Goal: Task Accomplishment & Management: Complete application form

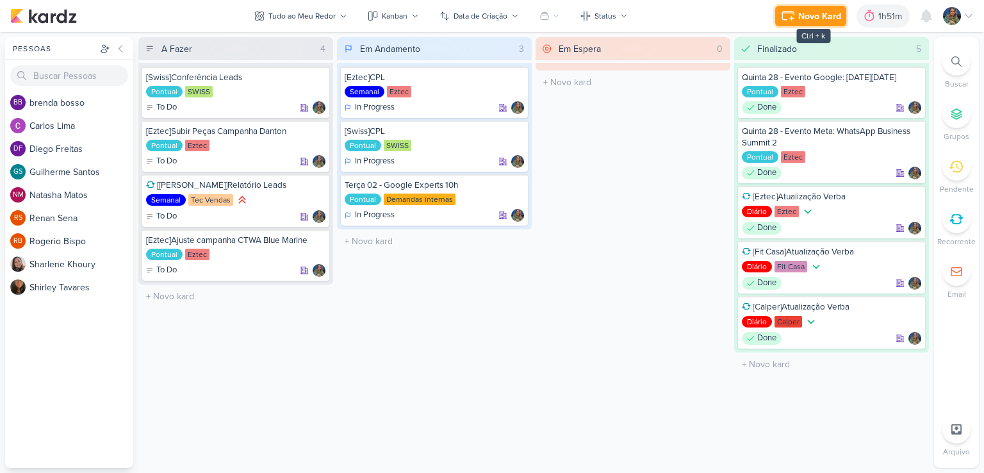
click at [799, 20] on div "Novo Kard" at bounding box center [819, 16] width 43 height 13
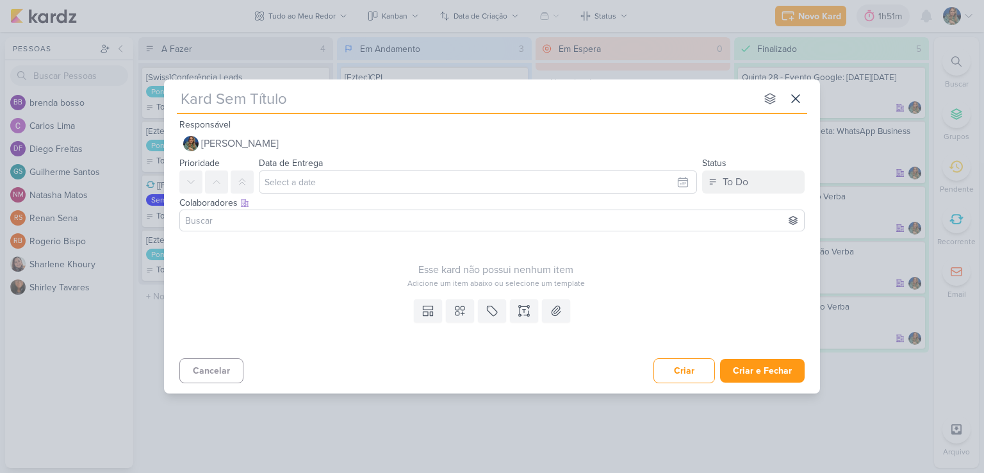
type input "["
type input "[Swis"
type input "[Swiss"
type input "[[GEOGRAPHIC_DATA]]"
type input "[Swiss]o"
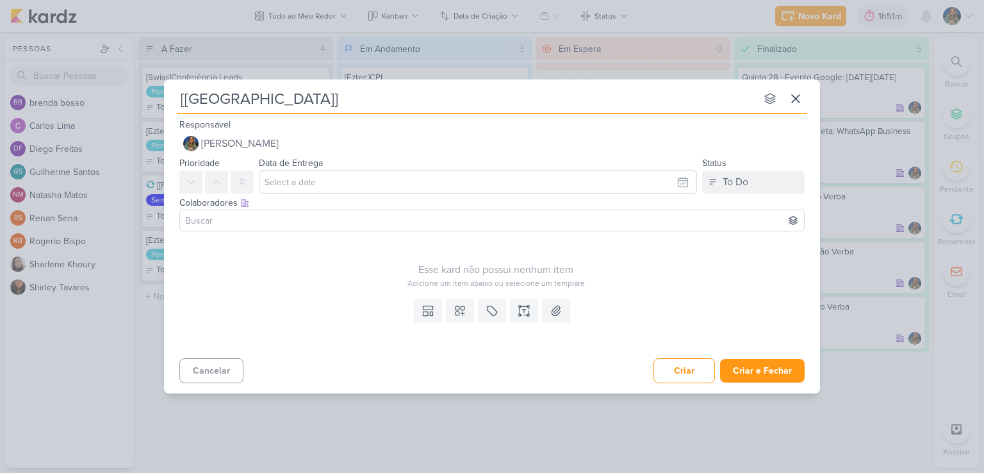
type input "[Swiss]C"
type input "[Swiss]COnta"
type input "[Swiss]Co"
type input "[Swiss]Conta"
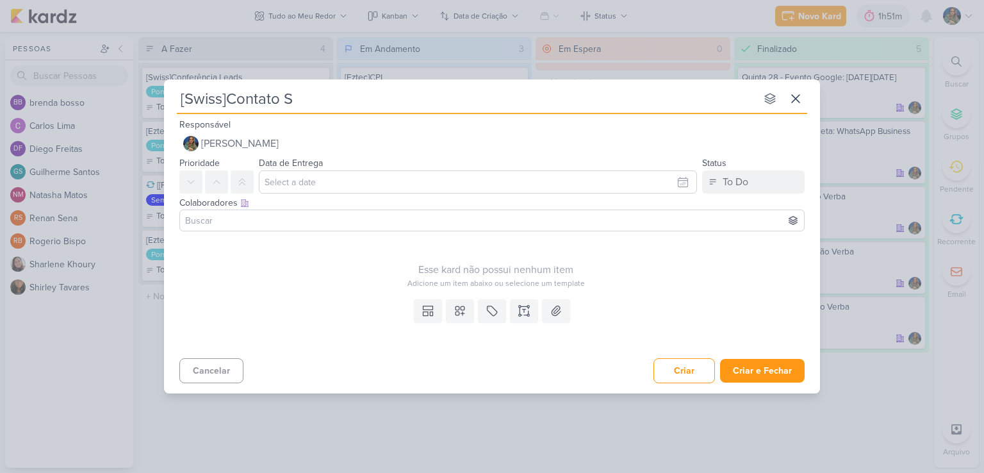
type input "[Swiss]Contato Su"
type input "[Swiss]Contato Suporte"
click at [455, 306] on icon at bounding box center [460, 310] width 13 height 13
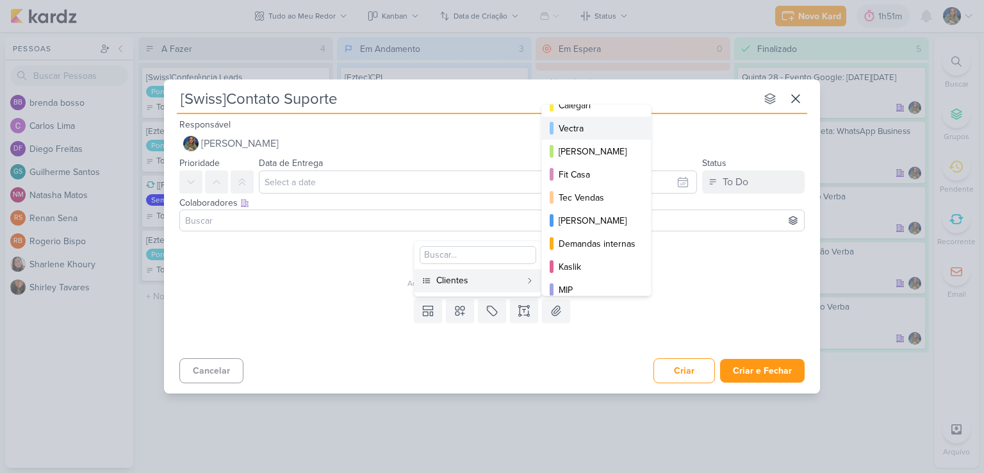
scroll to position [128, 0]
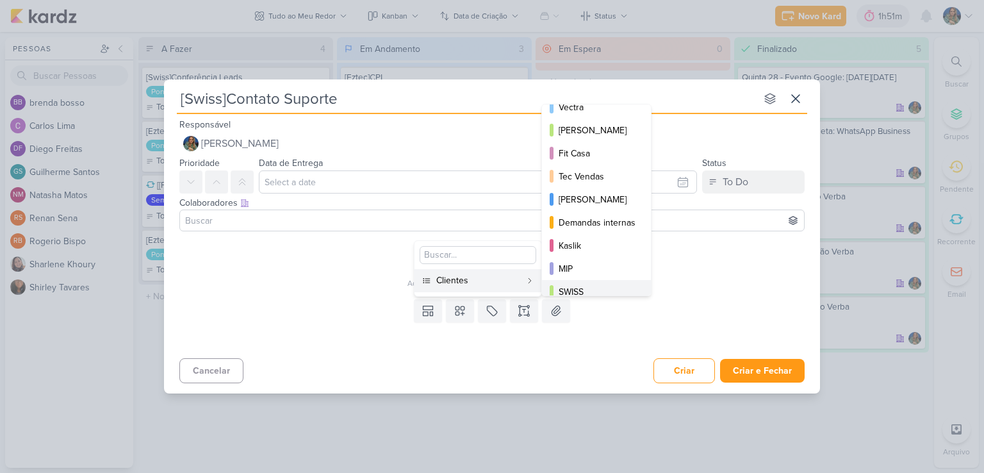
click at [589, 288] on div "SWISS" at bounding box center [597, 291] width 77 height 13
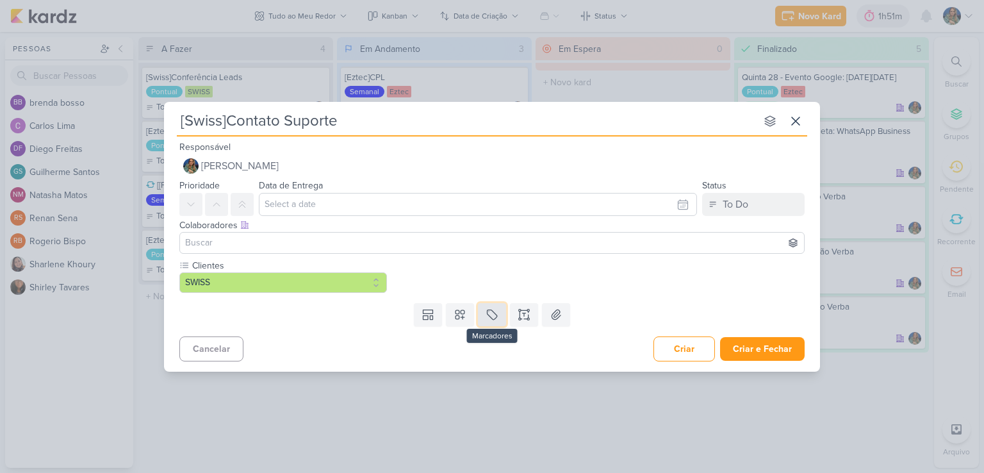
click at [488, 311] on icon at bounding box center [493, 314] width 10 height 10
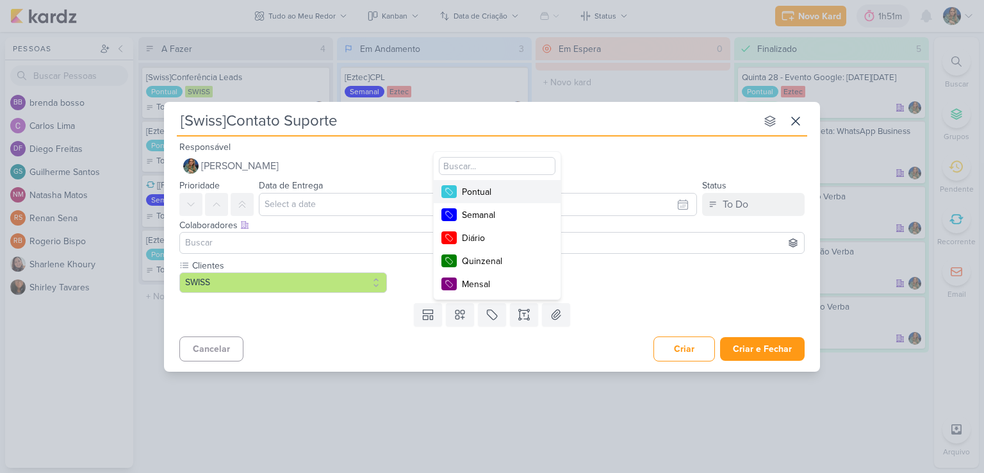
click at [503, 196] on div "Pontual" at bounding box center [503, 191] width 83 height 13
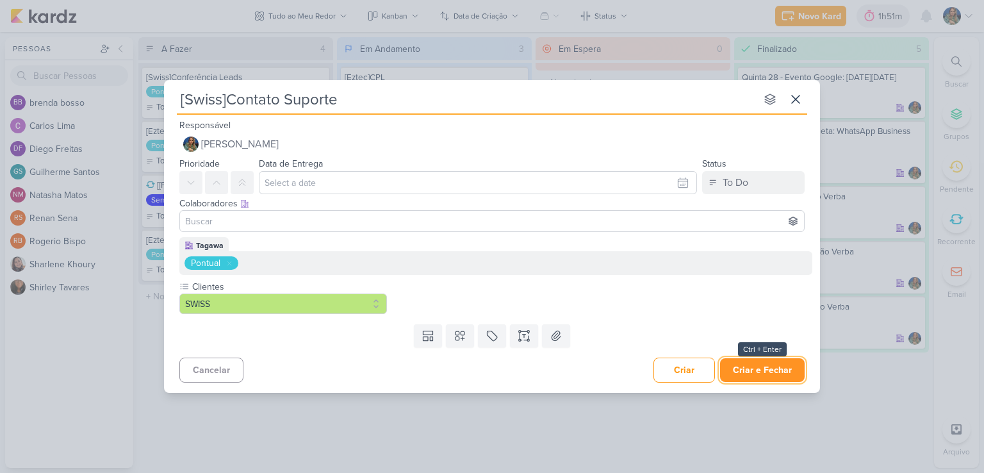
click at [743, 368] on button "Criar e Fechar" at bounding box center [762, 370] width 85 height 24
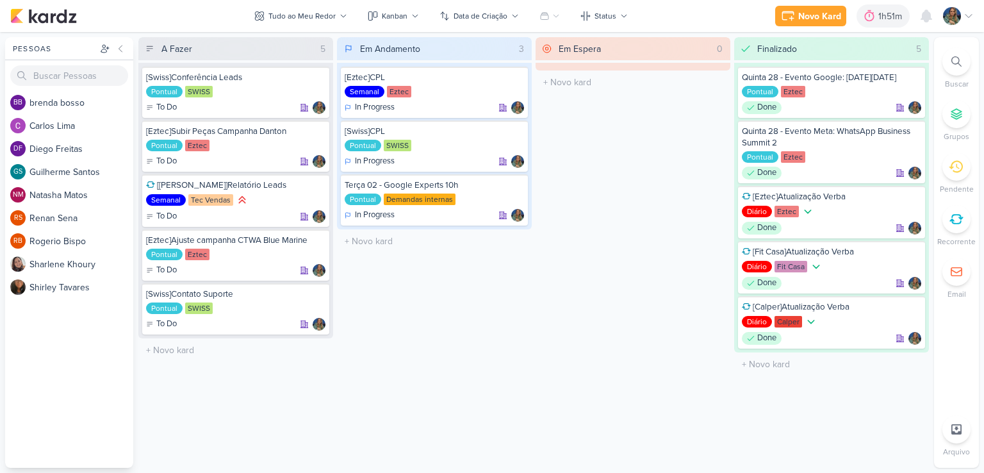
drag, startPoint x: 496, startPoint y: 256, endPoint x: 474, endPoint y: 311, distance: 58.9
click at [495, 260] on div "Em Andamento 3 [Eztec]CPL Semanal Eztec In Progress" at bounding box center [434, 252] width 195 height 430
click at [261, 243] on div "[Eztec]Ajuste campanha CTWA Blue Marine" at bounding box center [235, 240] width 179 height 12
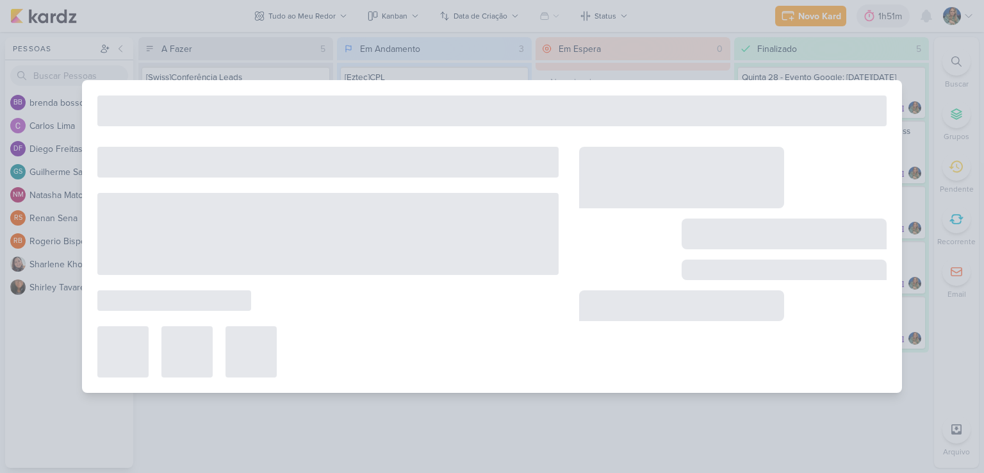
type input "[Eztec]Ajuste campanha CTWA Blue Marine"
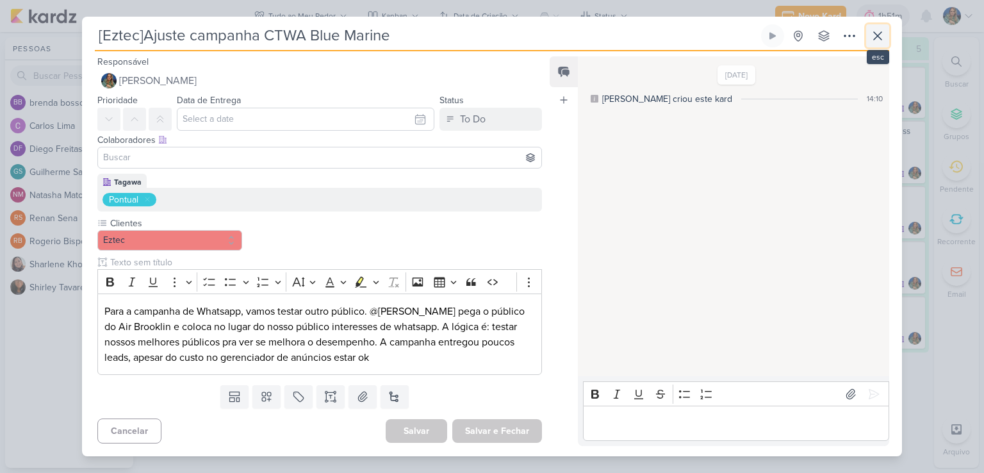
click at [870, 42] on icon at bounding box center [877, 35] width 15 height 15
